Goal: Transaction & Acquisition: Download file/media

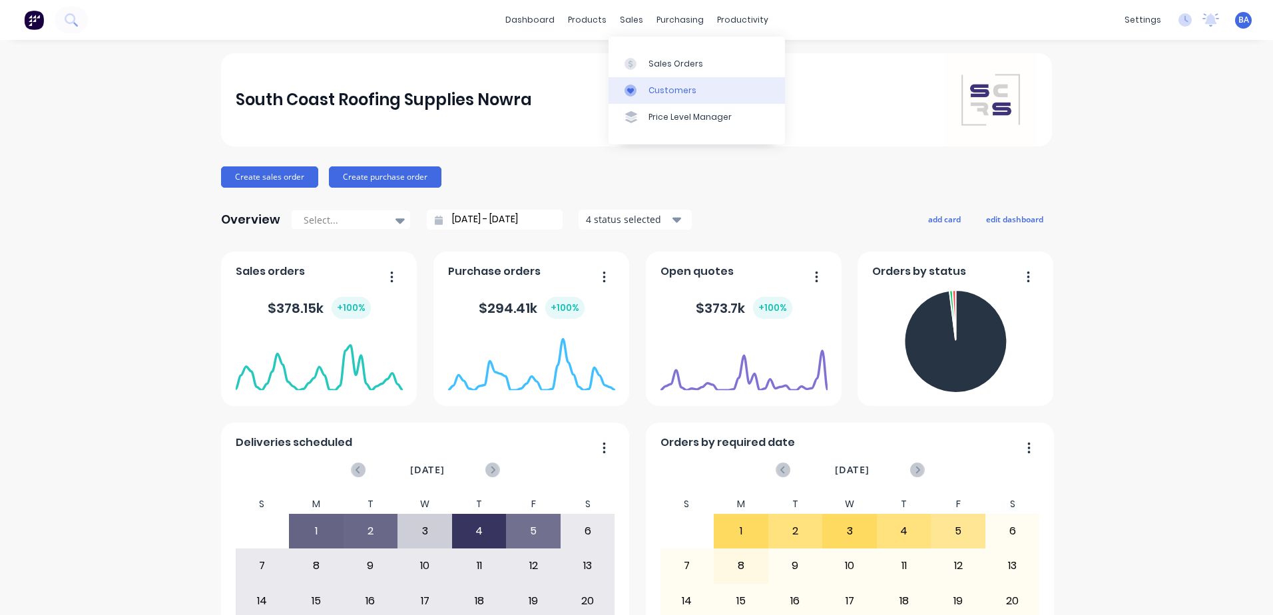
click at [663, 83] on link "Customers" at bounding box center [697, 90] width 176 height 27
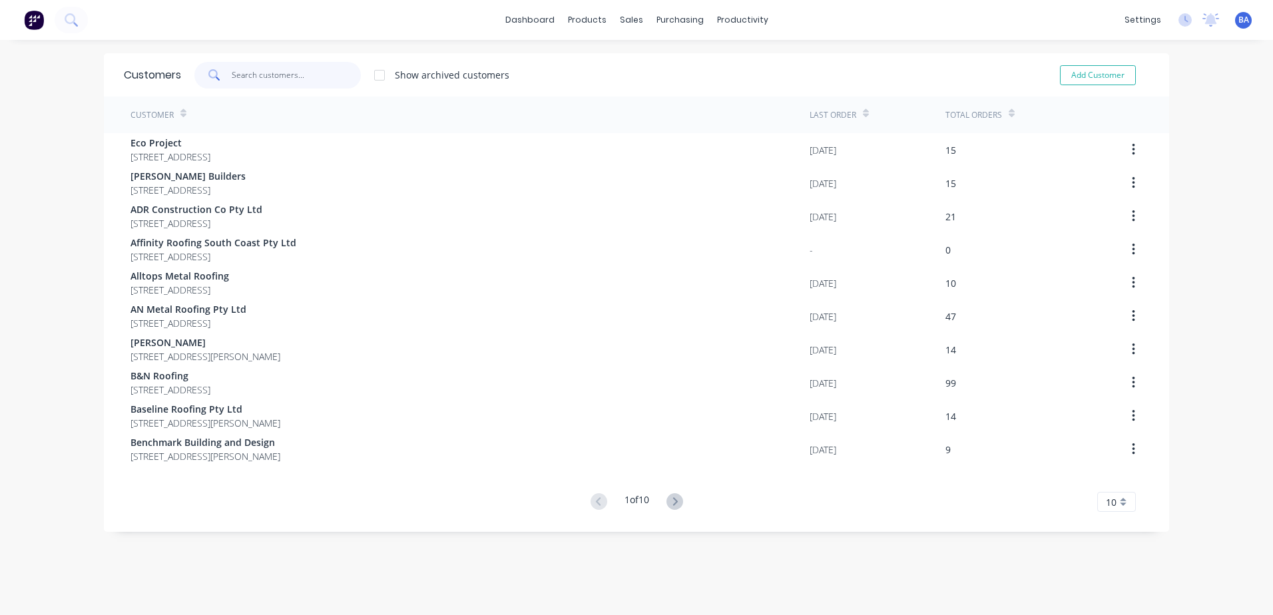
click at [285, 77] on input "text" at bounding box center [297, 75] width 130 height 27
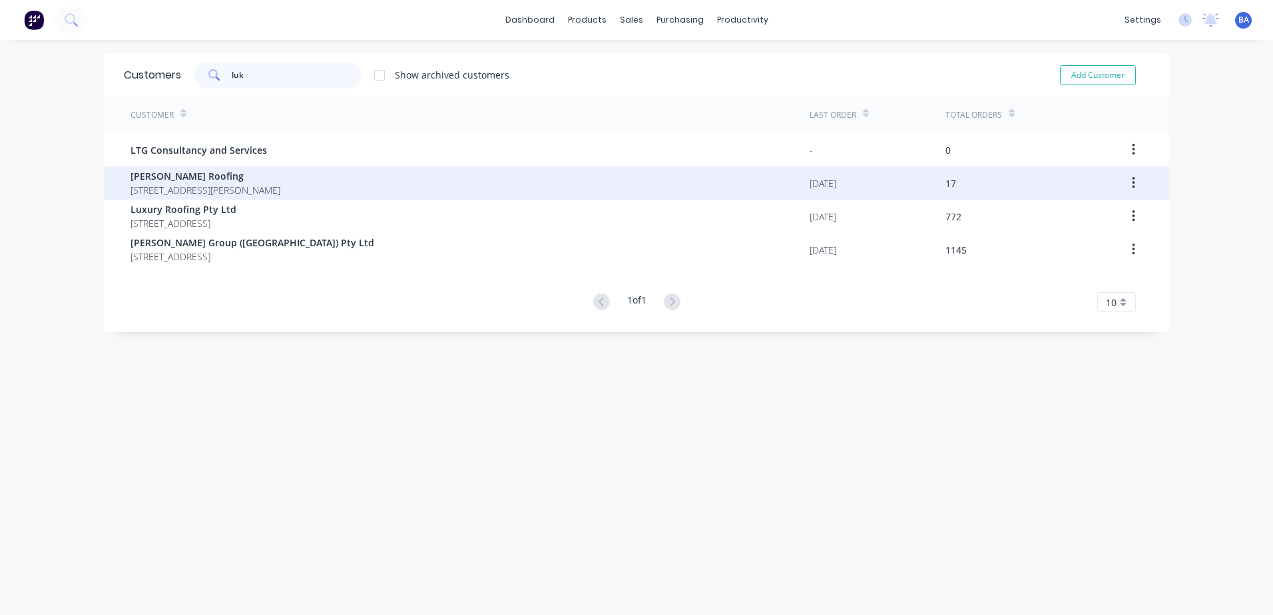
type input "luk"
click at [221, 176] on span "[PERSON_NAME] Roofing" at bounding box center [206, 176] width 150 height 14
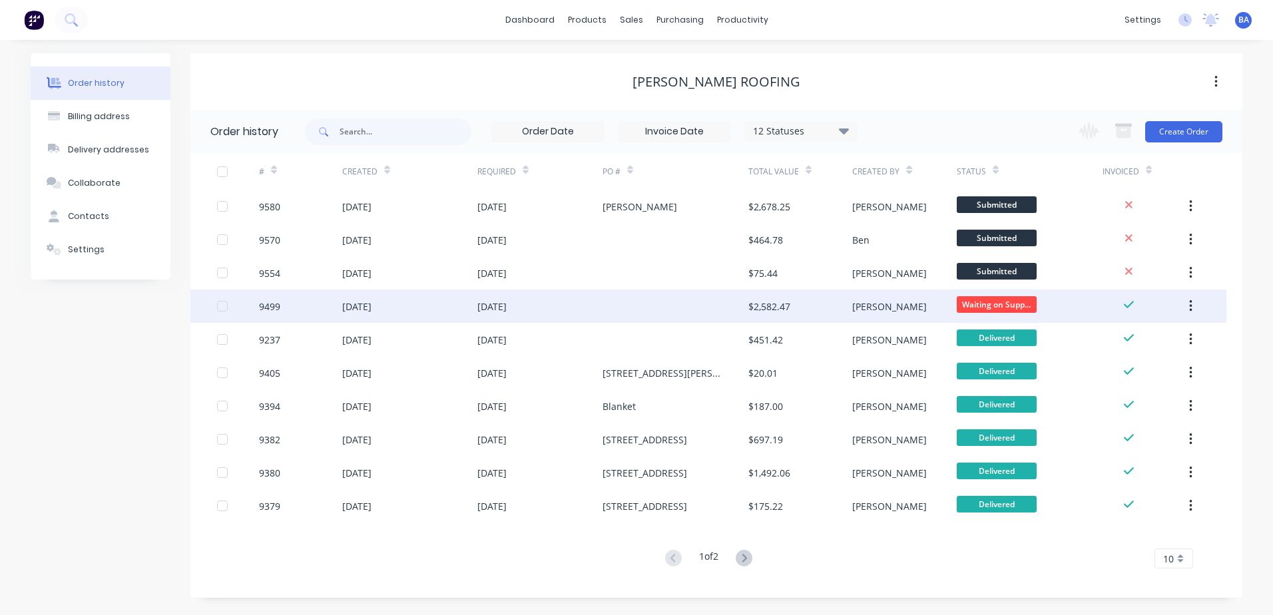
click at [642, 317] on div at bounding box center [676, 306] width 146 height 33
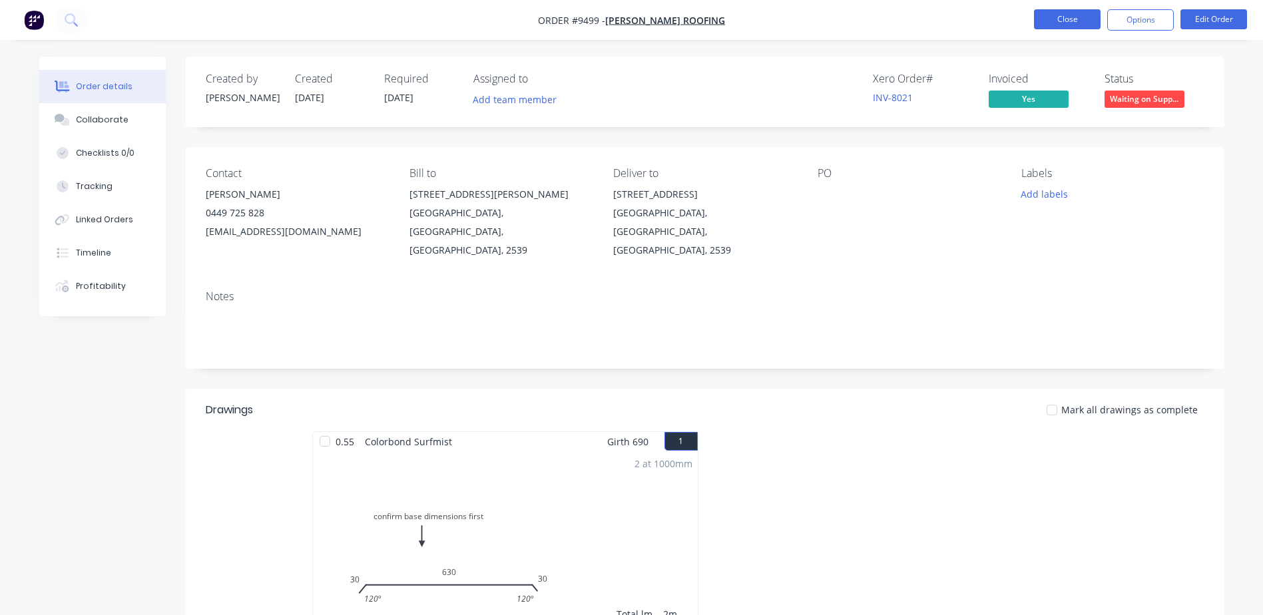
click at [1080, 17] on button "Close" at bounding box center [1067, 19] width 67 height 20
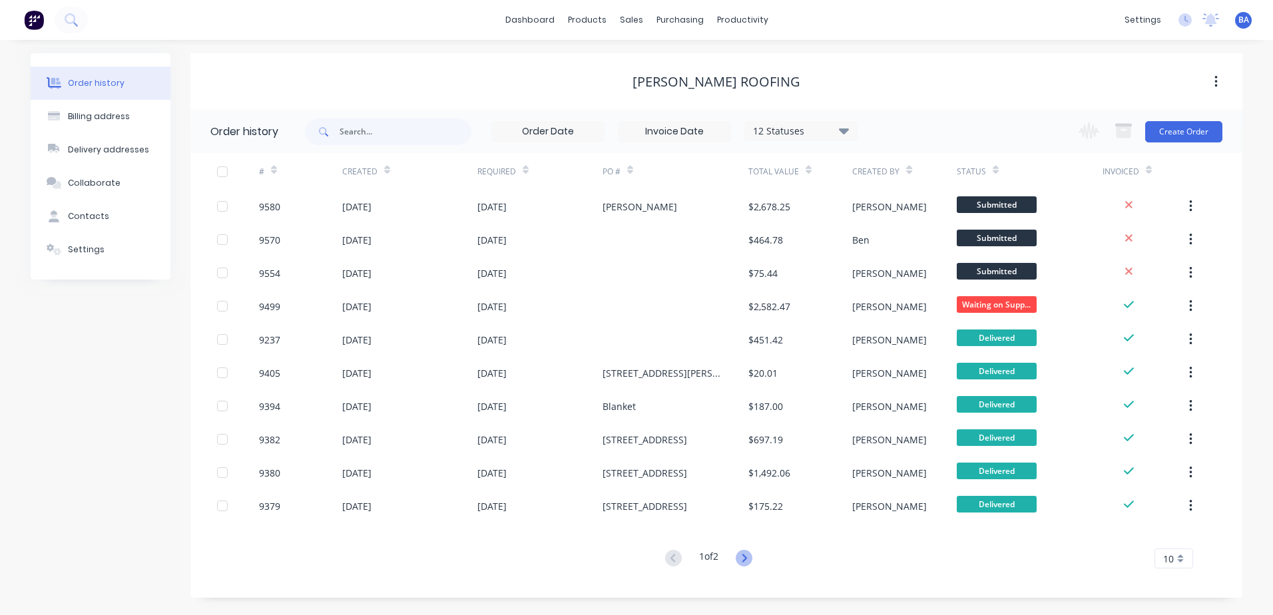
click at [746, 557] on icon at bounding box center [744, 558] width 5 height 8
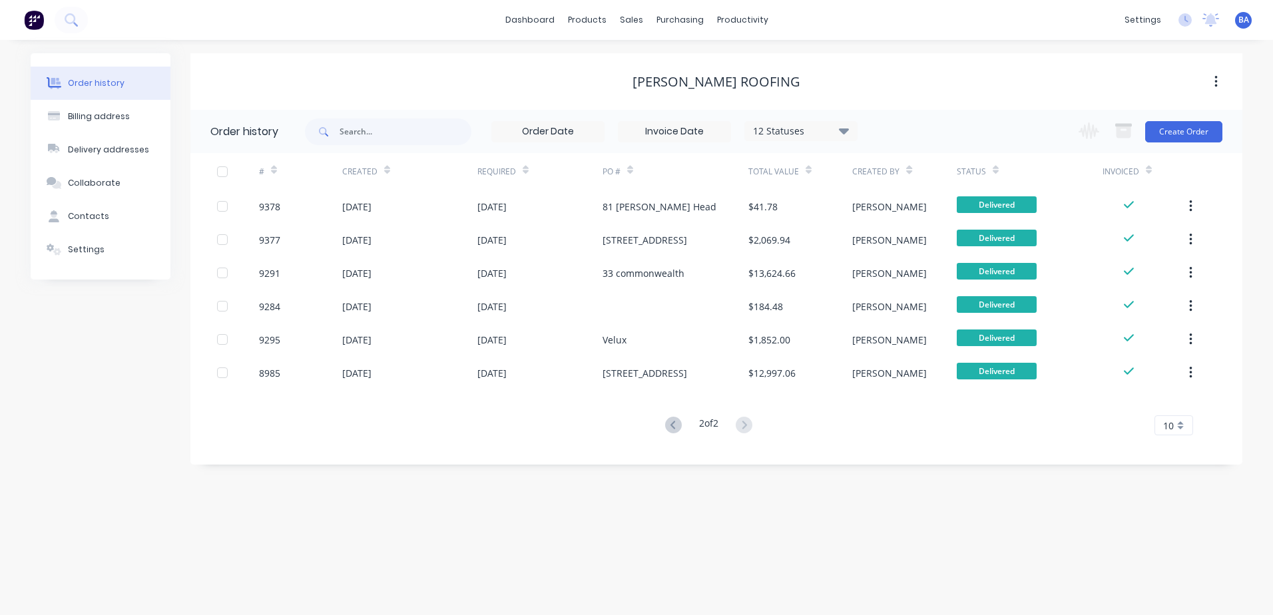
click at [746, 557] on div "Order history Billing address Delivery addresses Collaborate Contacts Settings …" at bounding box center [636, 327] width 1273 height 575
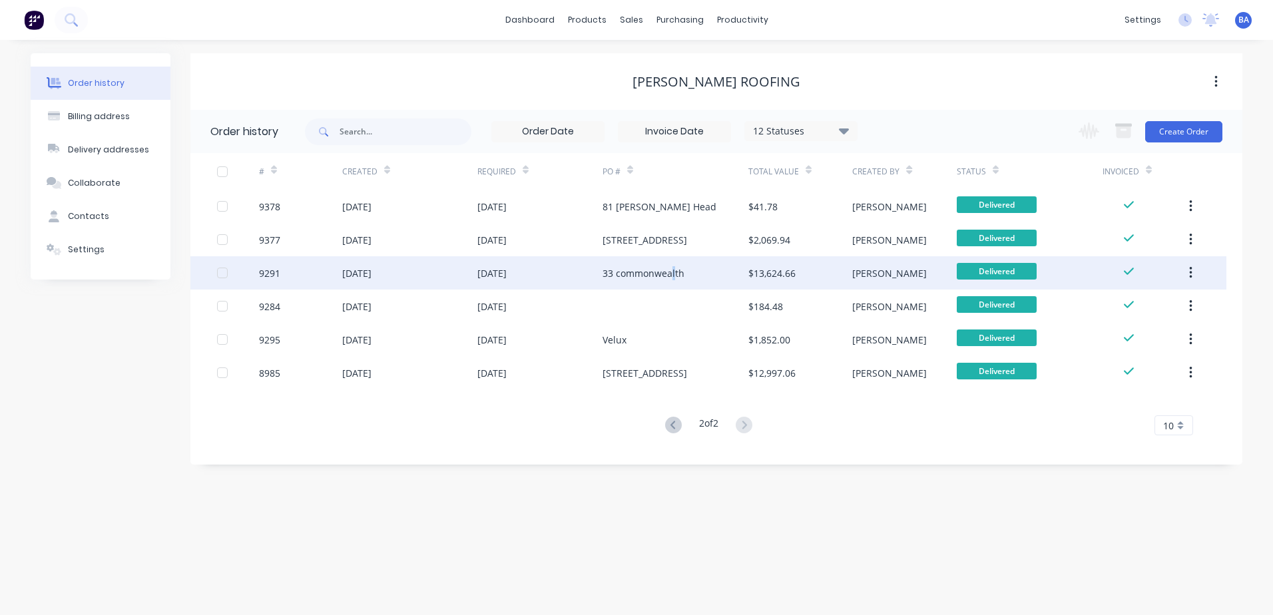
click at [673, 272] on div "33 commonwealth" at bounding box center [644, 273] width 82 height 14
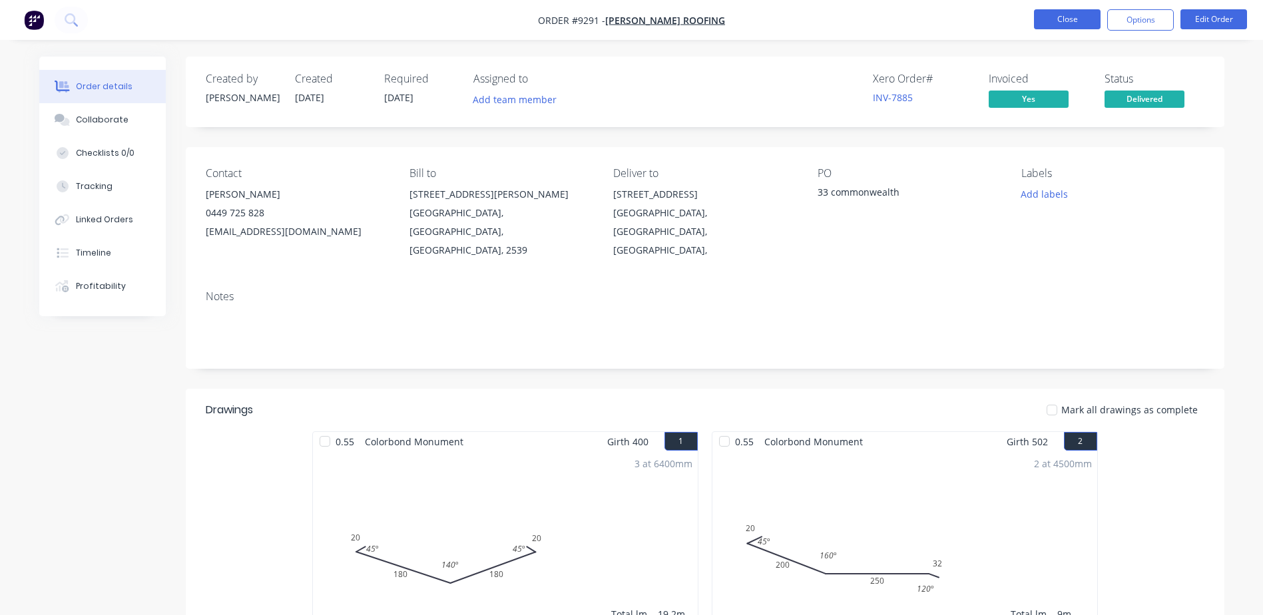
click at [1055, 19] on button "Close" at bounding box center [1067, 19] width 67 height 20
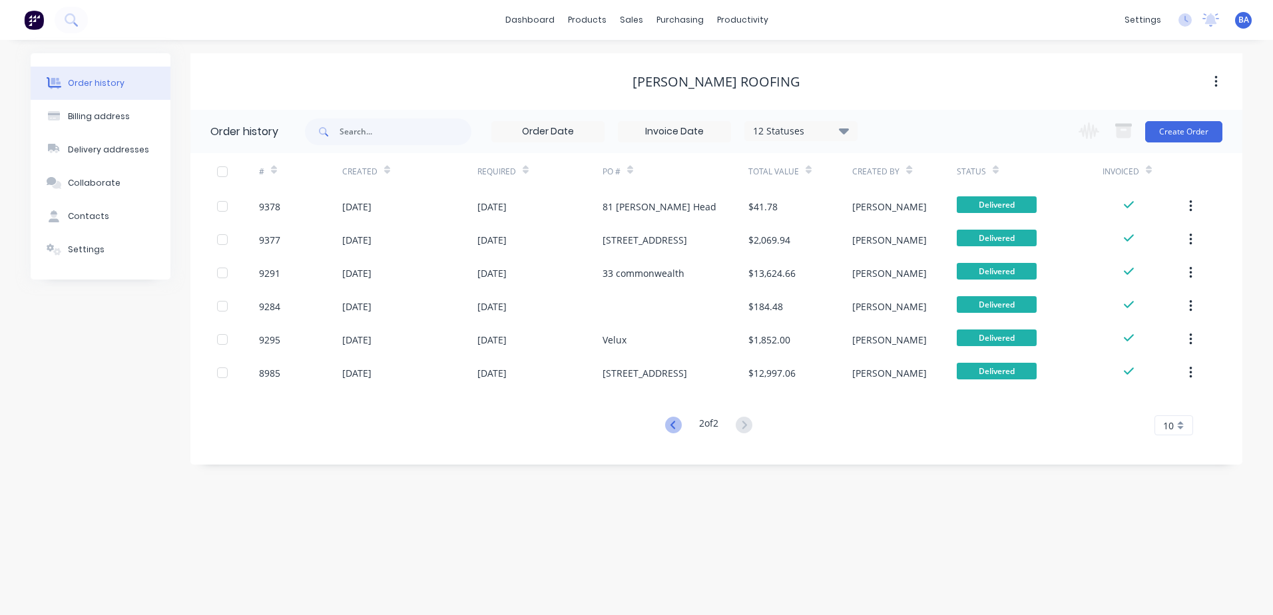
click at [672, 422] on icon at bounding box center [672, 425] width 5 height 8
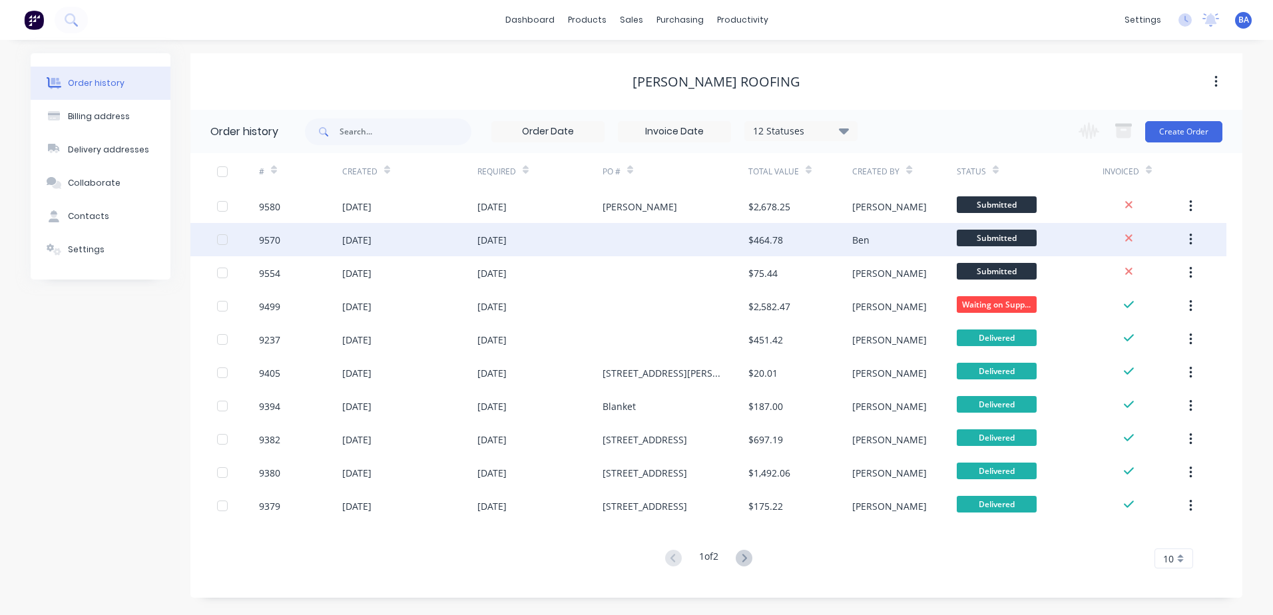
click at [688, 234] on div at bounding box center [676, 239] width 146 height 33
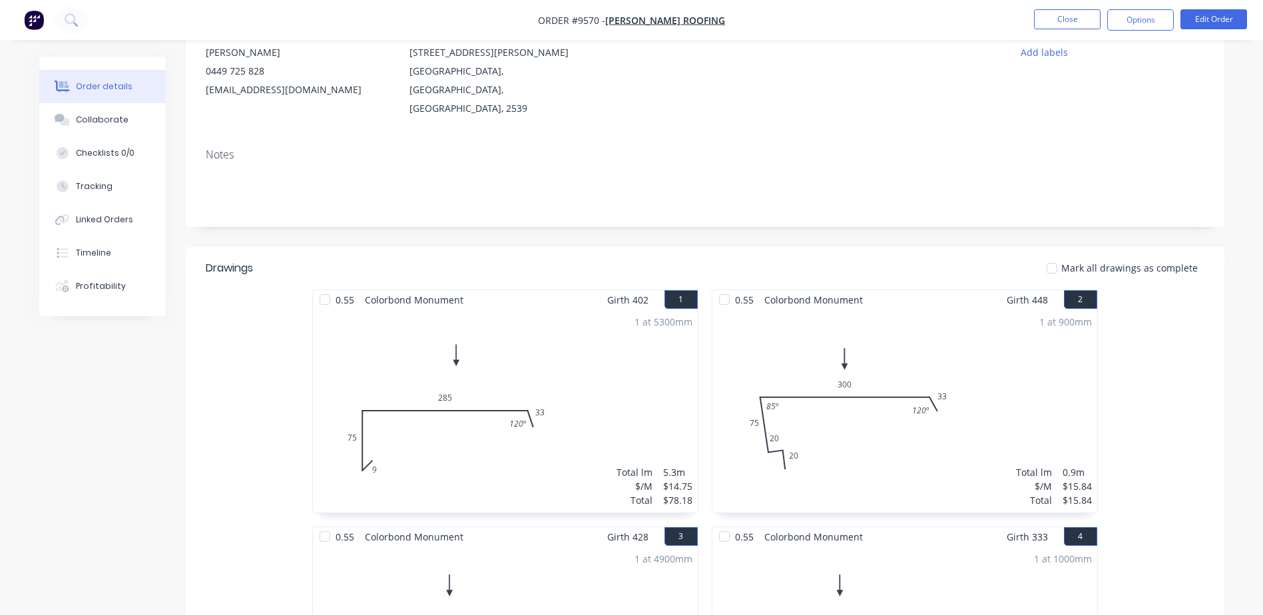
scroll to position [133, 0]
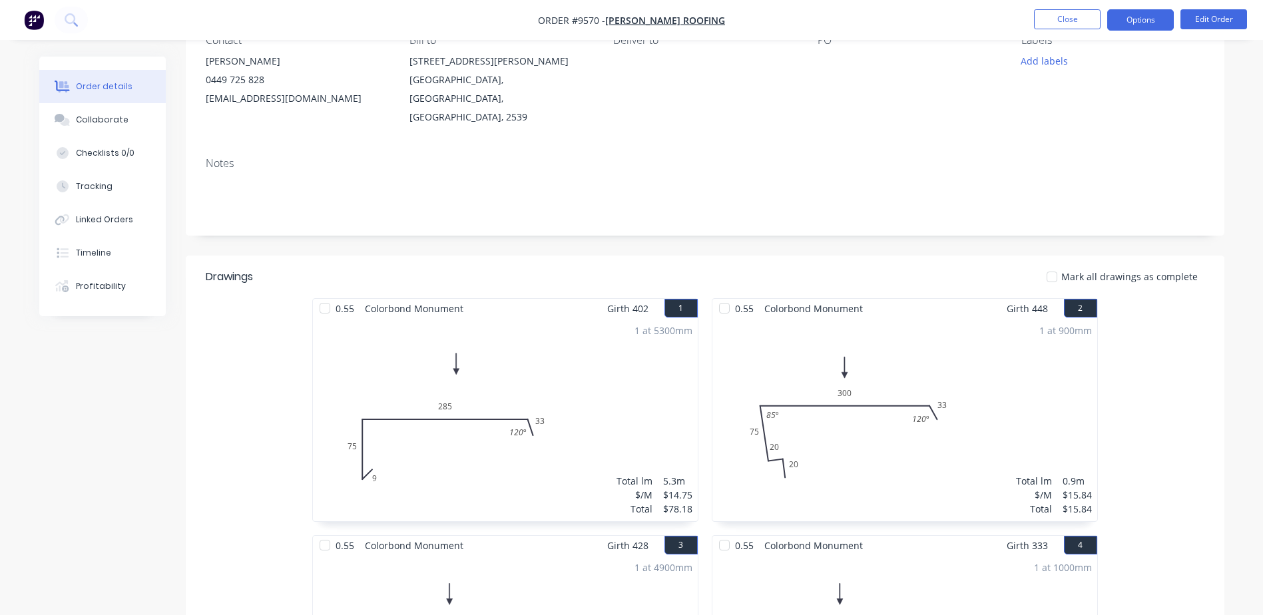
click at [1129, 21] on button "Options" at bounding box center [1140, 19] width 67 height 21
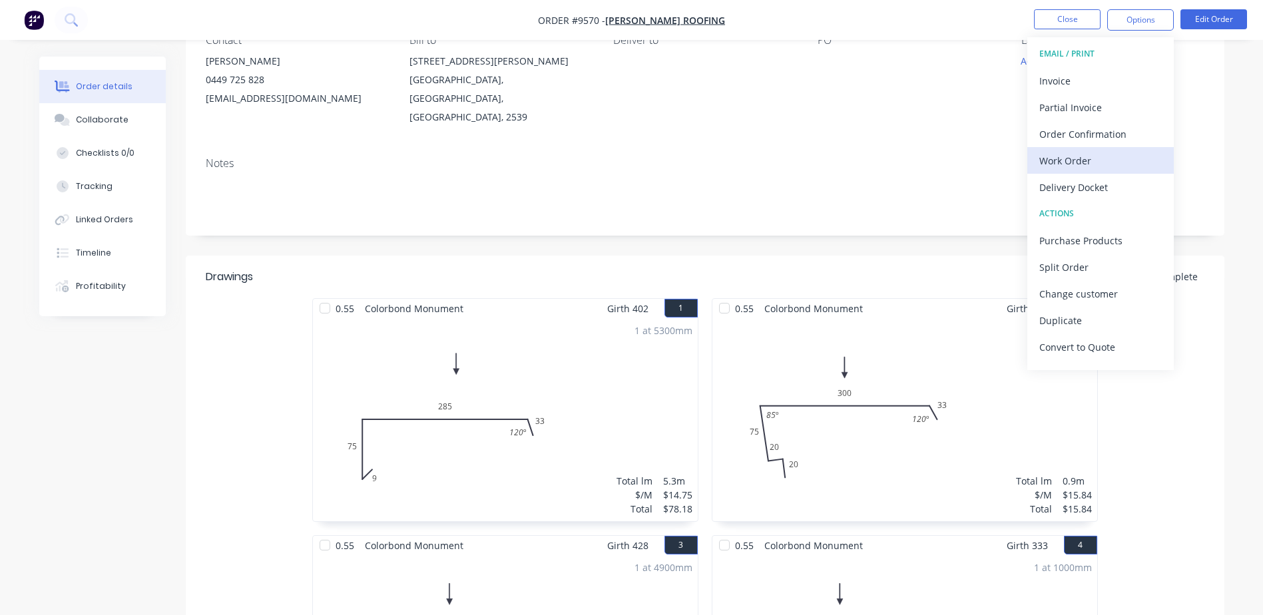
click at [1100, 156] on div "Work Order" at bounding box center [1100, 160] width 123 height 19
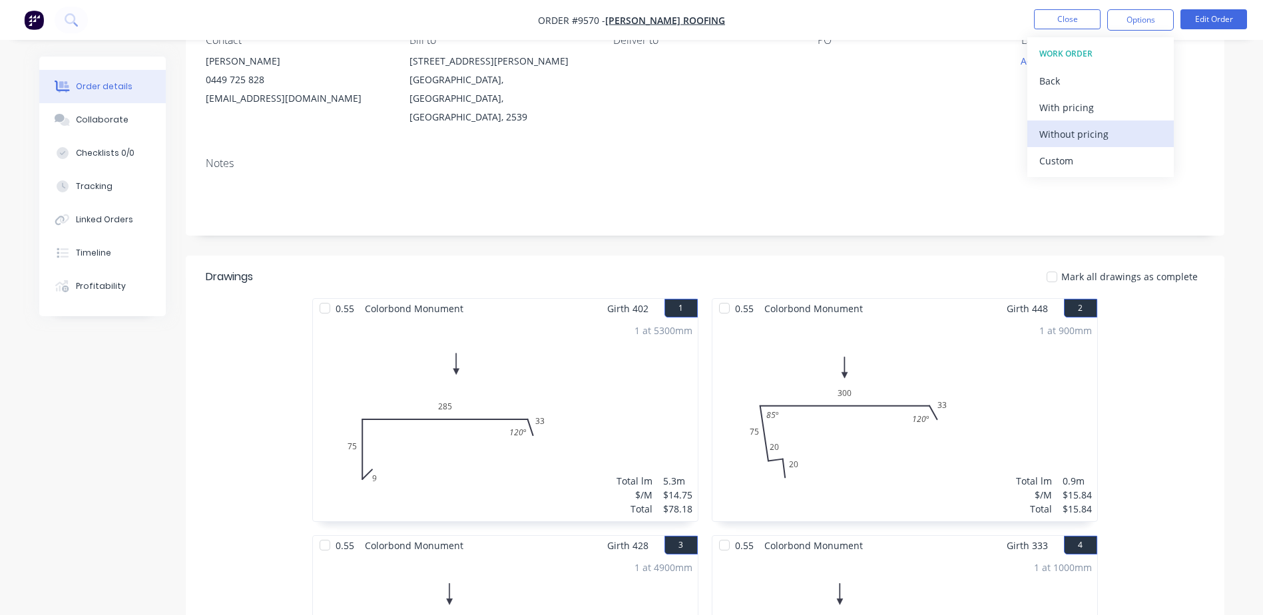
click at [1116, 133] on div "Without pricing" at bounding box center [1100, 134] width 123 height 19
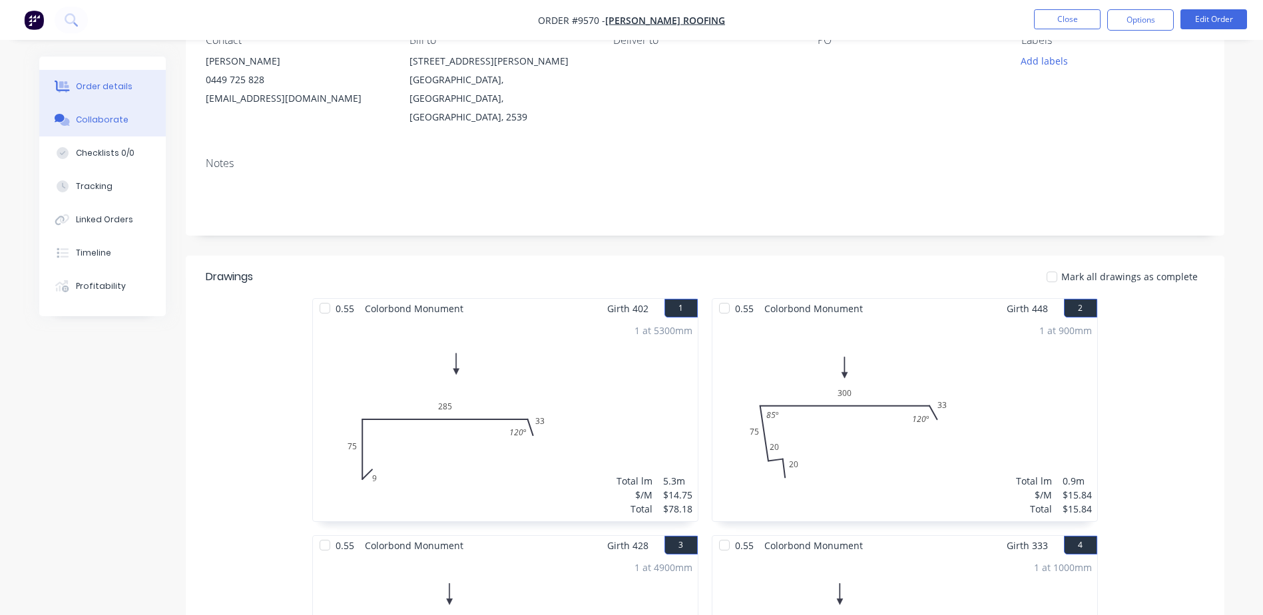
click at [108, 121] on div "Collaborate" at bounding box center [102, 120] width 53 height 12
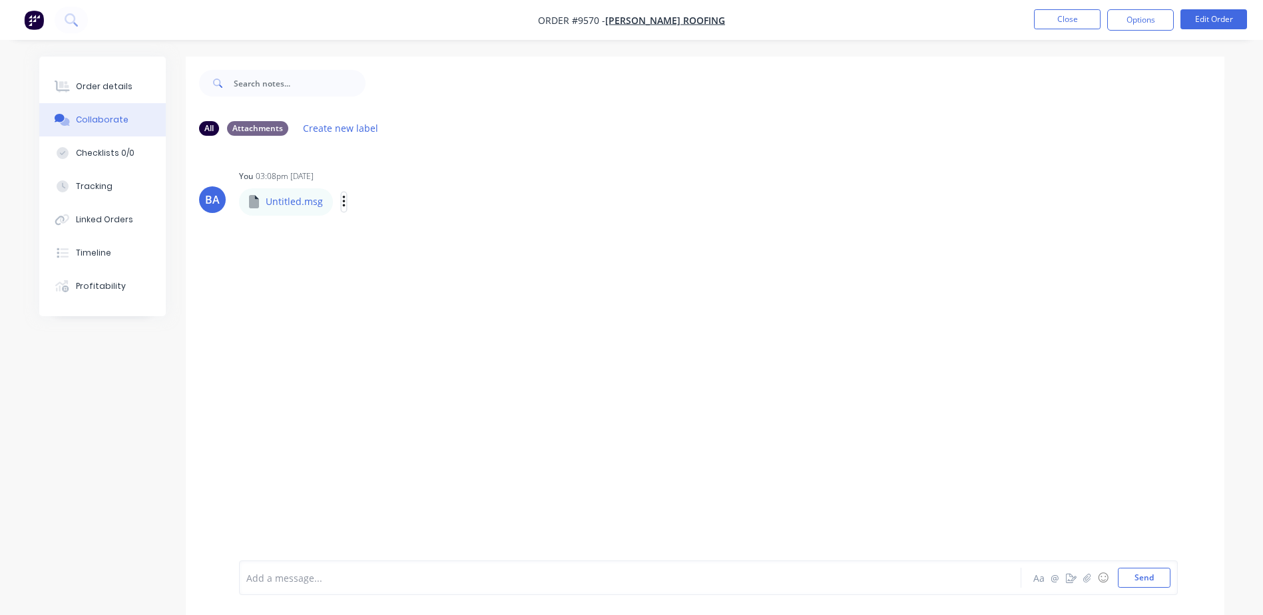
click at [342, 202] on icon "button" at bounding box center [343, 202] width 3 height 12
click at [305, 203] on p "Untitled.msg" at bounding box center [294, 201] width 57 height 13
click at [258, 200] on icon at bounding box center [254, 201] width 10 height 13
click at [303, 198] on div "Untitled.msg" at bounding box center [360, 192] width 242 height 12
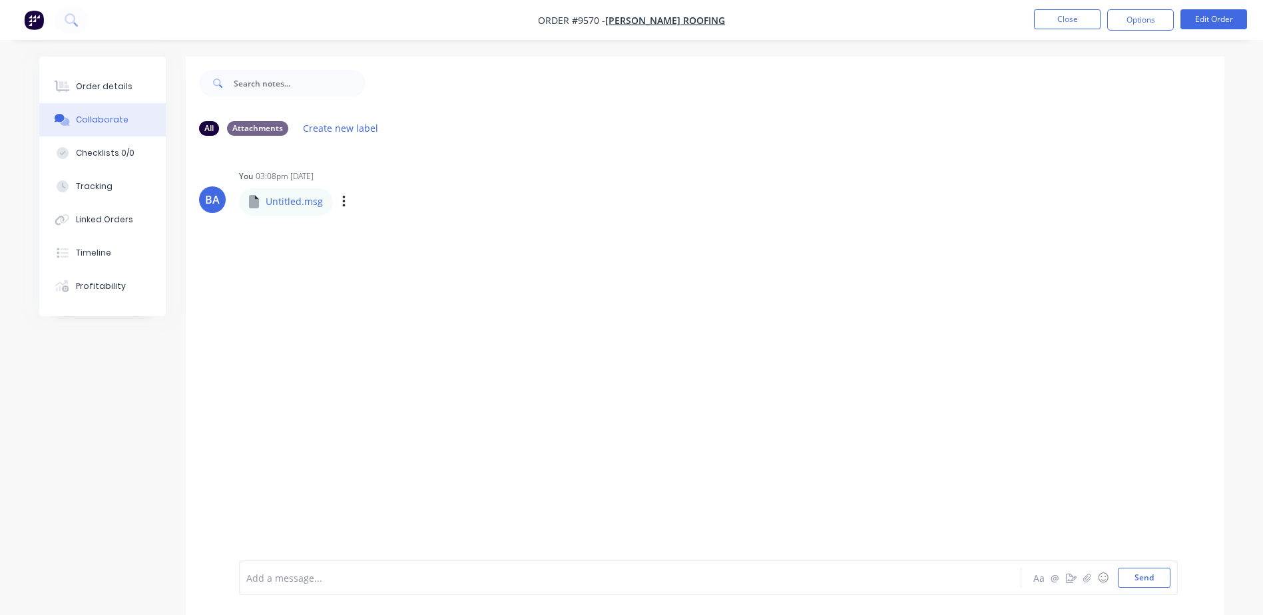
click at [344, 201] on div "Labels Download Delete" at bounding box center [413, 201] width 150 height 19
click at [342, 200] on button "button" at bounding box center [344, 201] width 5 height 19
click at [216, 200] on div "BA" at bounding box center [212, 200] width 15 height 16
click at [274, 199] on div "Untitled.msg Untitled.msg Labels Download Delete" at bounding box center [360, 200] width 242 height 28
drag, startPoint x: 320, startPoint y: 196, endPoint x: 328, endPoint y: 197, distance: 7.4
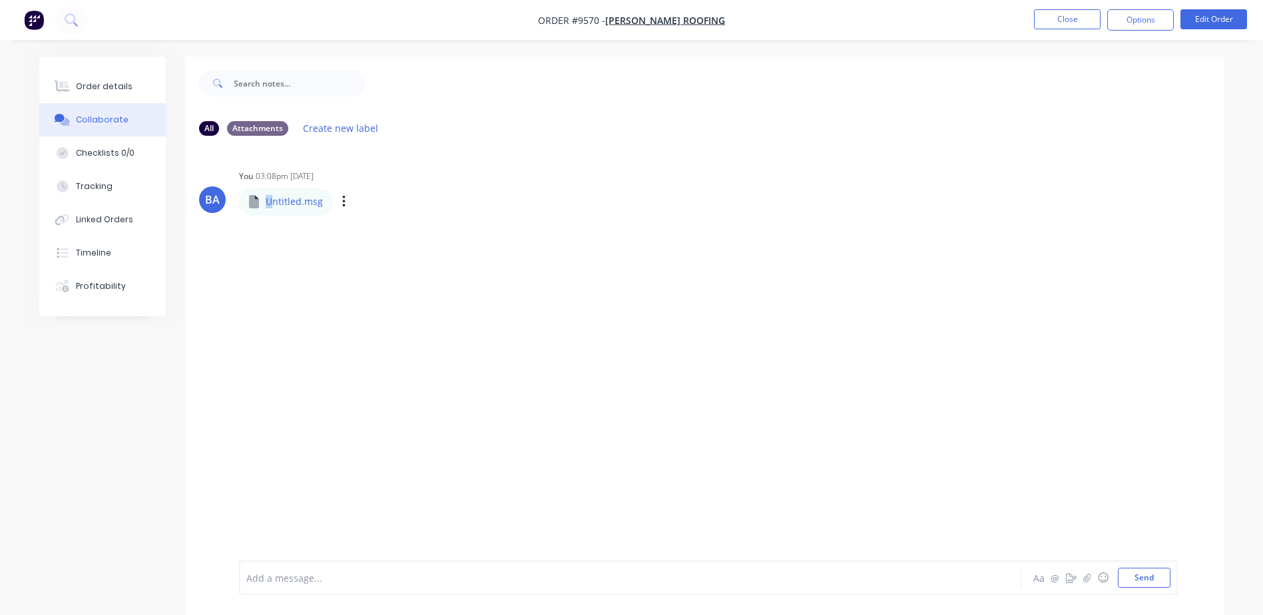
click at [322, 196] on div "Untitled.msg" at bounding box center [360, 192] width 242 height 12
click at [337, 202] on div "Untitled.msg Labels Download Delete" at bounding box center [360, 202] width 242 height 28
click at [343, 202] on icon "button" at bounding box center [343, 202] width 3 height 12
click at [414, 235] on button "Download" at bounding box center [431, 237] width 150 height 30
click at [958, 157] on div "BA You 03:08pm [DATE] Untitled.msg Untitled.msg Labels Download Delete" at bounding box center [705, 353] width 1039 height 414
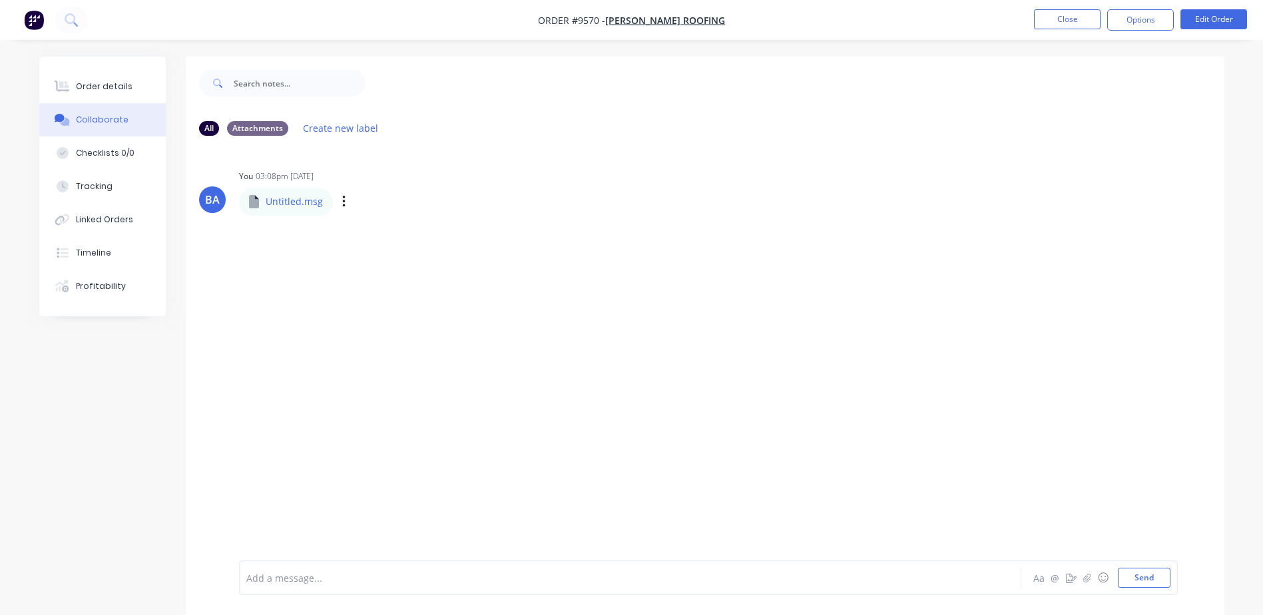
click at [294, 199] on p "Untitled.msg" at bounding box center [294, 201] width 57 height 13
drag, startPoint x: 294, startPoint y: 199, endPoint x: 342, endPoint y: 202, distance: 48.0
click at [0, 0] on icon "button" at bounding box center [0, 0] width 0 height 0
click at [214, 204] on div "BA" at bounding box center [212, 200] width 15 height 16
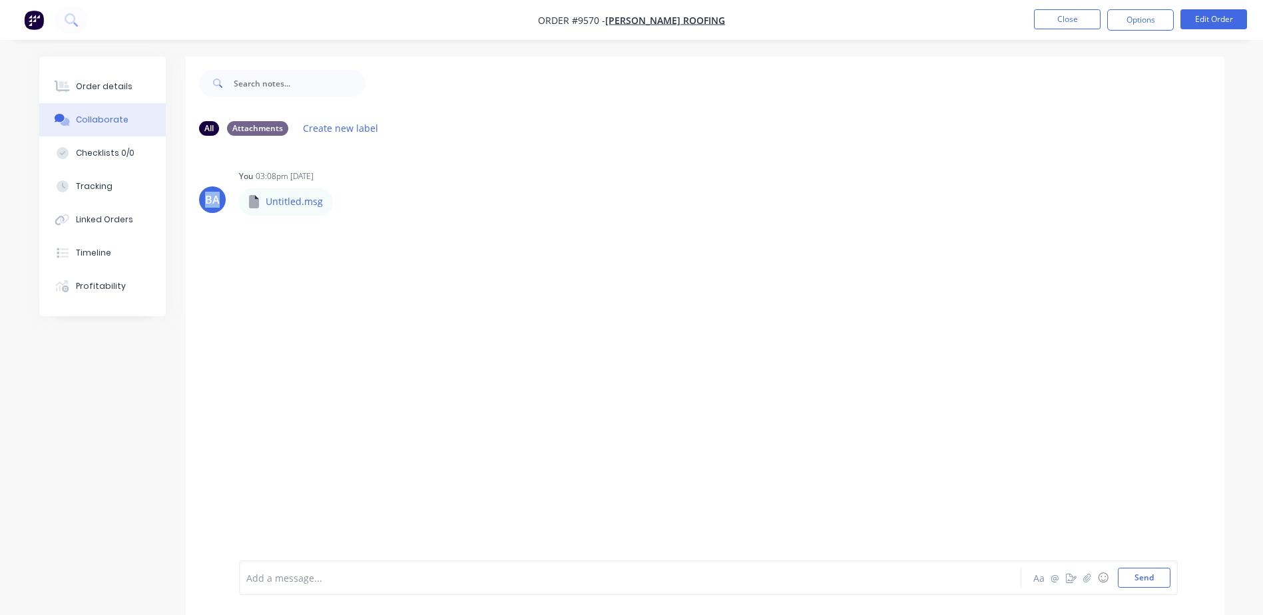
click at [214, 204] on div "BA" at bounding box center [212, 200] width 15 height 16
drag, startPoint x: 214, startPoint y: 204, endPoint x: 339, endPoint y: 199, distance: 125.3
click at [0, 0] on div "Labels Download Delete" at bounding box center [0, 0] width 0 height 0
click at [0, 0] on button "button" at bounding box center [0, 0] width 0 height 0
click at [0, 0] on button "Download" at bounding box center [0, 0] width 0 height 0
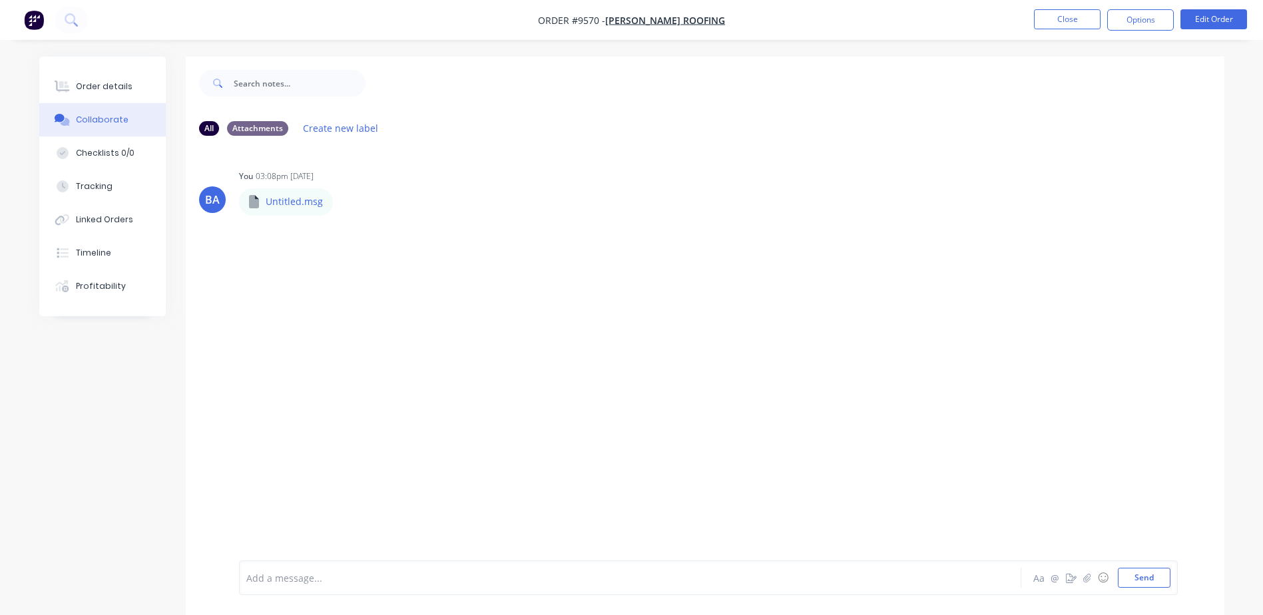
drag, startPoint x: 802, startPoint y: 91, endPoint x: 787, endPoint y: 91, distance: 14.6
click at [802, 91] on div at bounding box center [795, 83] width 859 height 53
